Goal: Information Seeking & Learning: Stay updated

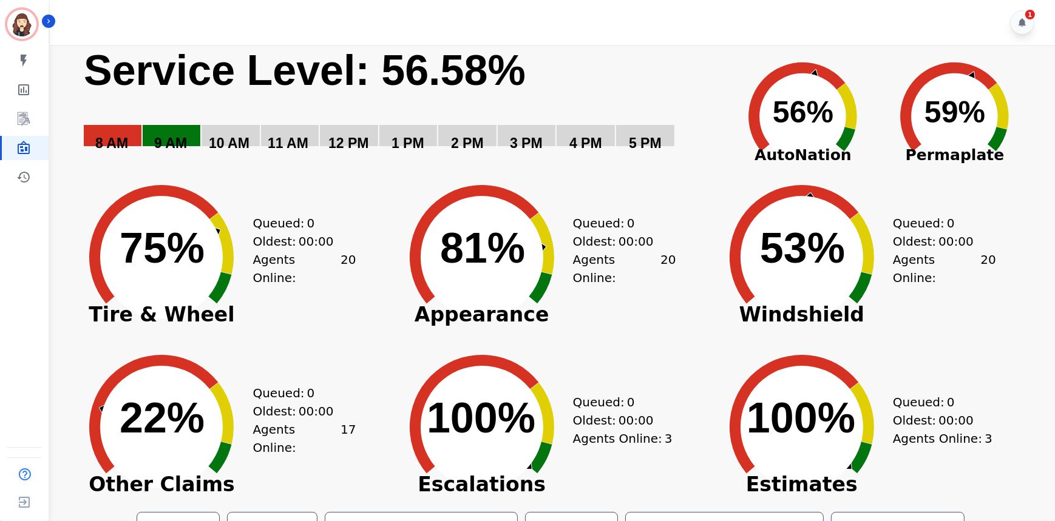
click at [706, 352] on div "Created with Highcharts 10.3.3 100% ​ 100% Escalations Queued: 0 Oldest: 00:00 …" at bounding box center [551, 418] width 320 height 170
